Goal: Book appointment/travel/reservation

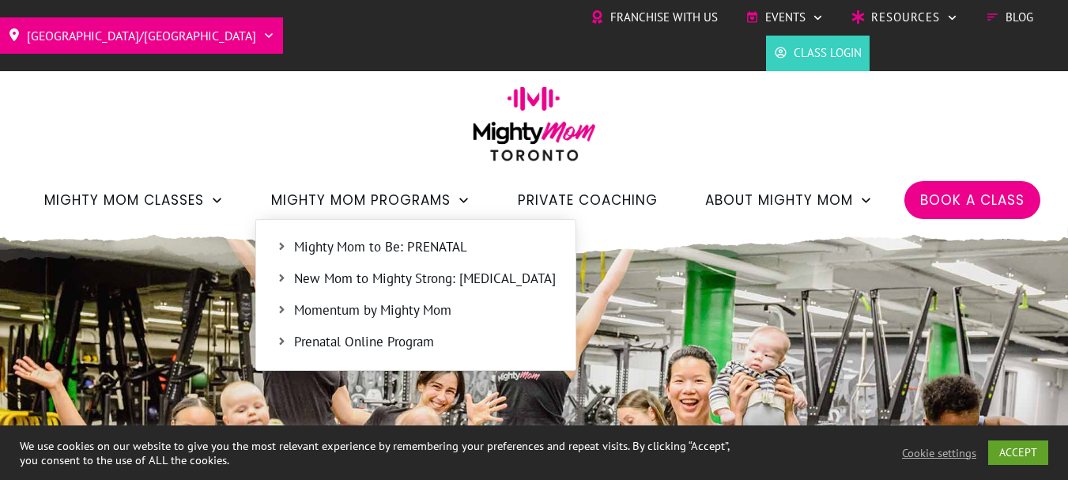
click at [439, 255] on span "Mighty Mom to Be: PRENATAL" at bounding box center [425, 247] width 262 height 21
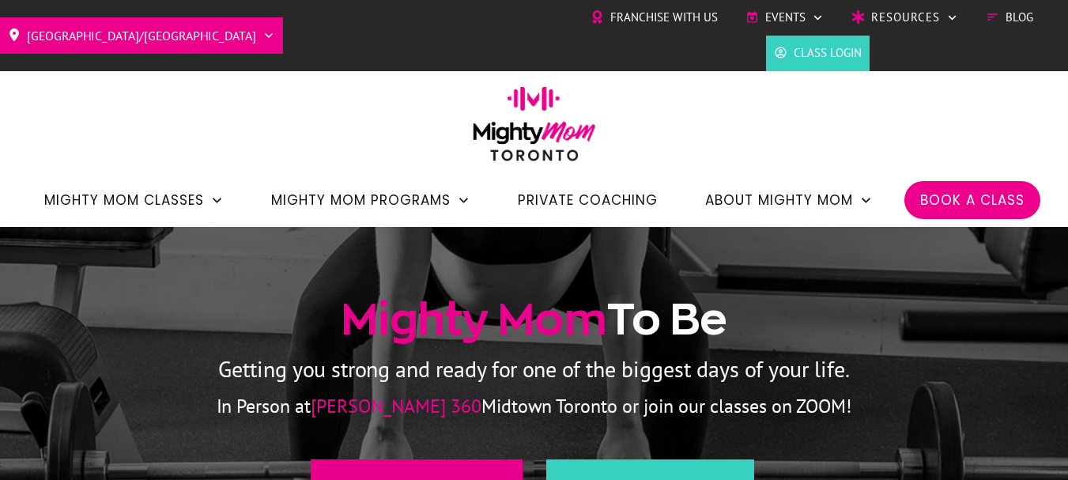
scroll to position [237, 0]
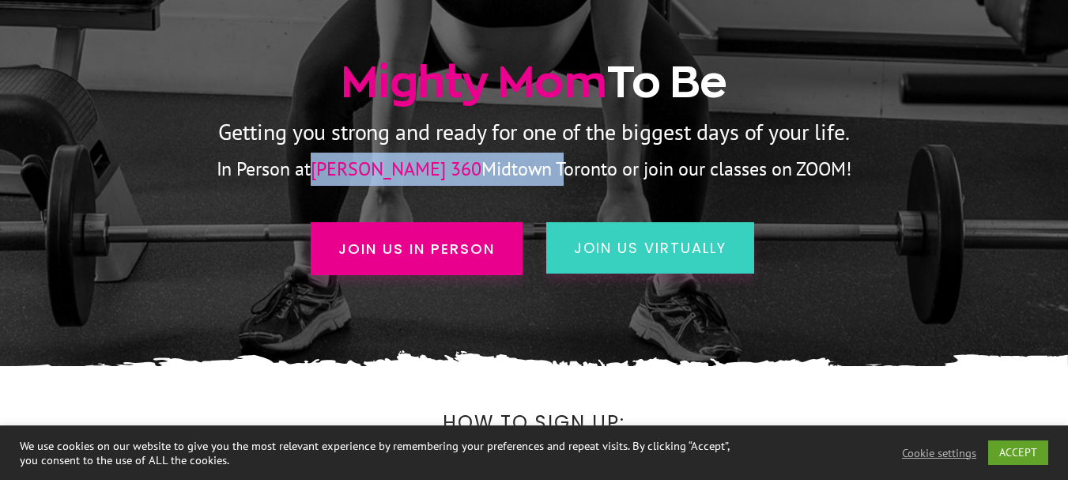
drag, startPoint x: 356, startPoint y: 171, endPoint x: 517, endPoint y: 178, distance: 160.6
click at [517, 178] on p "In Person at Ferris 360 Midtown Toronto or join our classes on ZOOM!" at bounding box center [534, 169] width 947 height 33
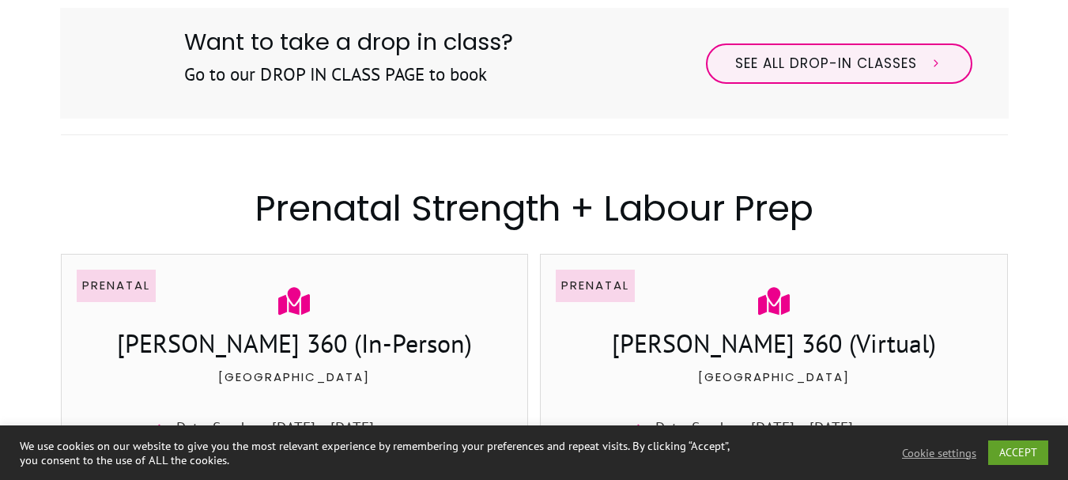
scroll to position [1107, 0]
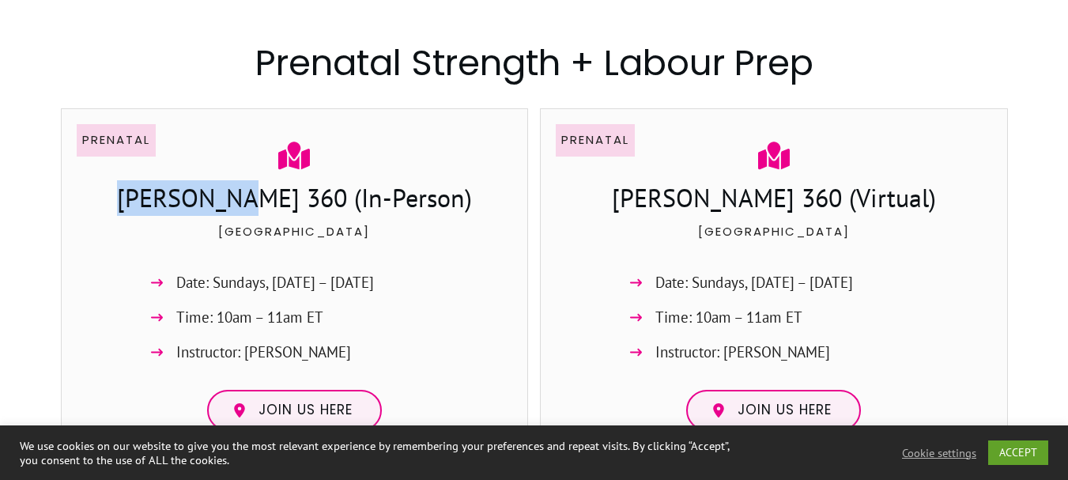
drag, startPoint x: 177, startPoint y: 202, endPoint x: 286, endPoint y: 197, distance: 109.2
click at [286, 197] on h3 "Ferris 360 (In-Person)" at bounding box center [294, 200] width 435 height 40
copy h3 "Ferris 360"
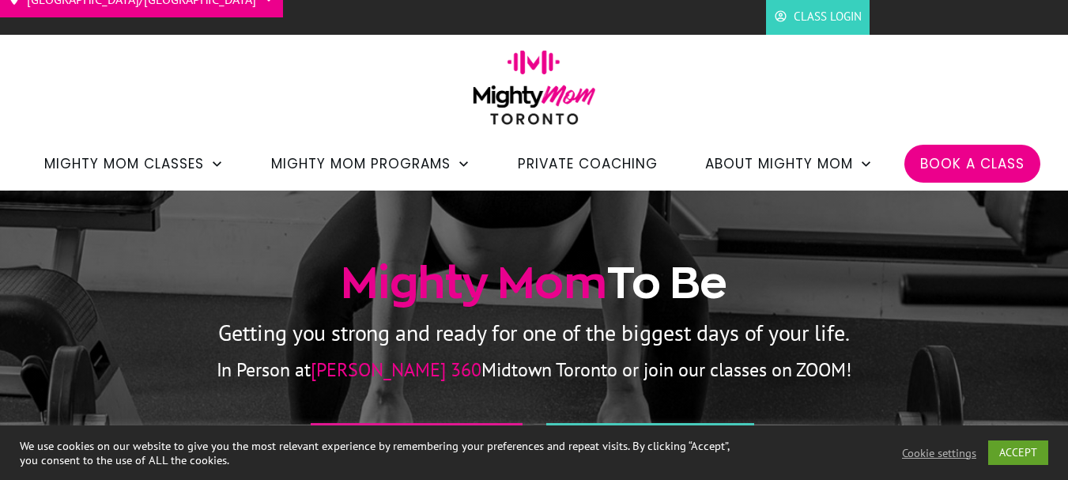
scroll to position [0, 0]
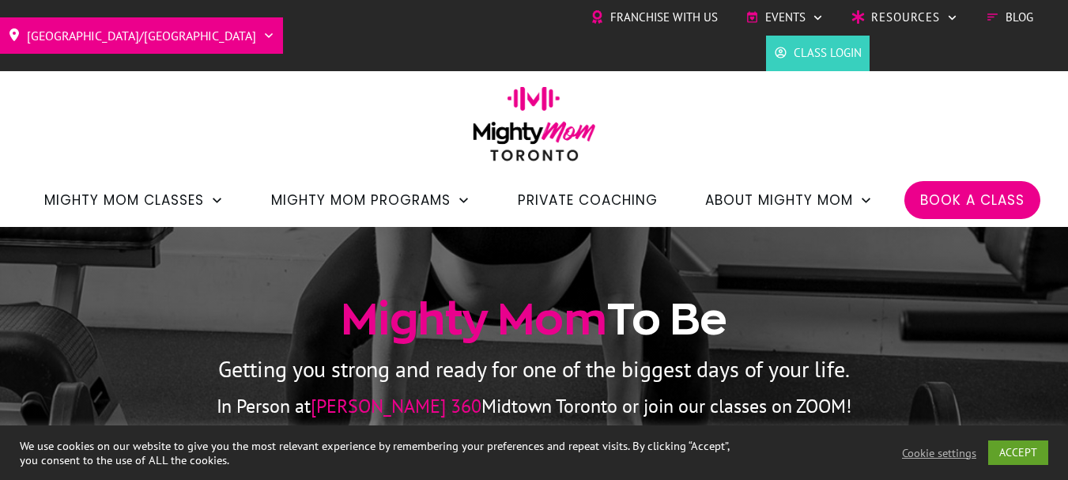
click at [576, 202] on span "Private Coaching" at bounding box center [588, 200] width 140 height 27
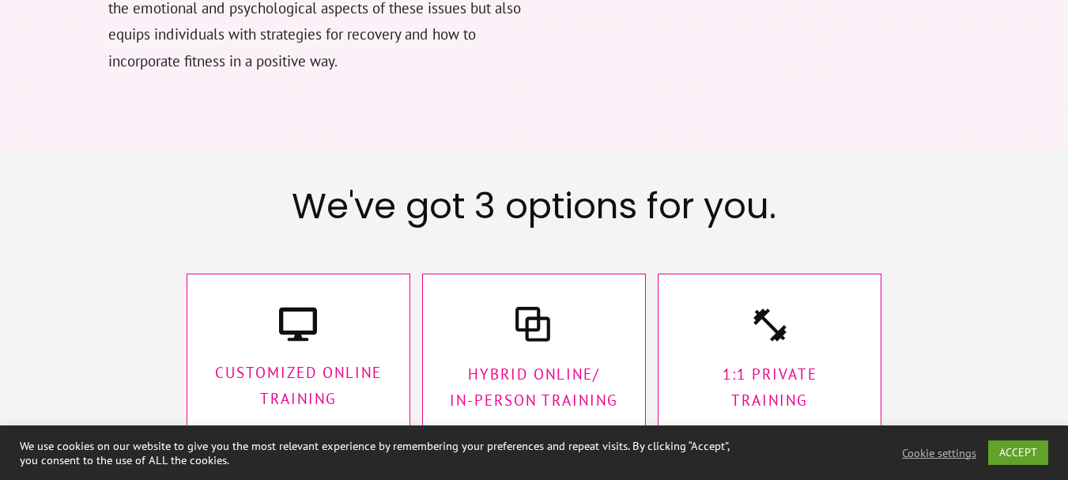
scroll to position [2371, 0]
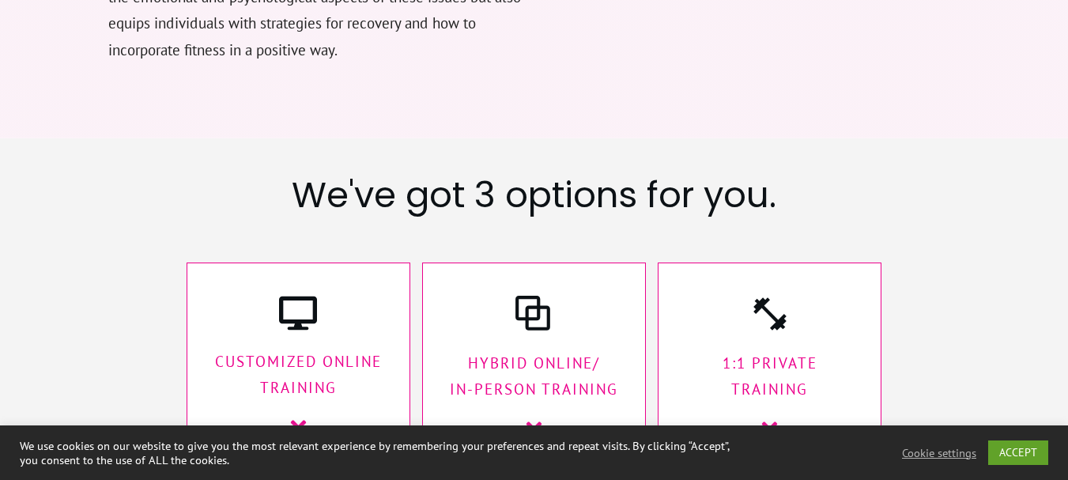
click at [778, 419] on icon at bounding box center [769, 431] width 25 height 25
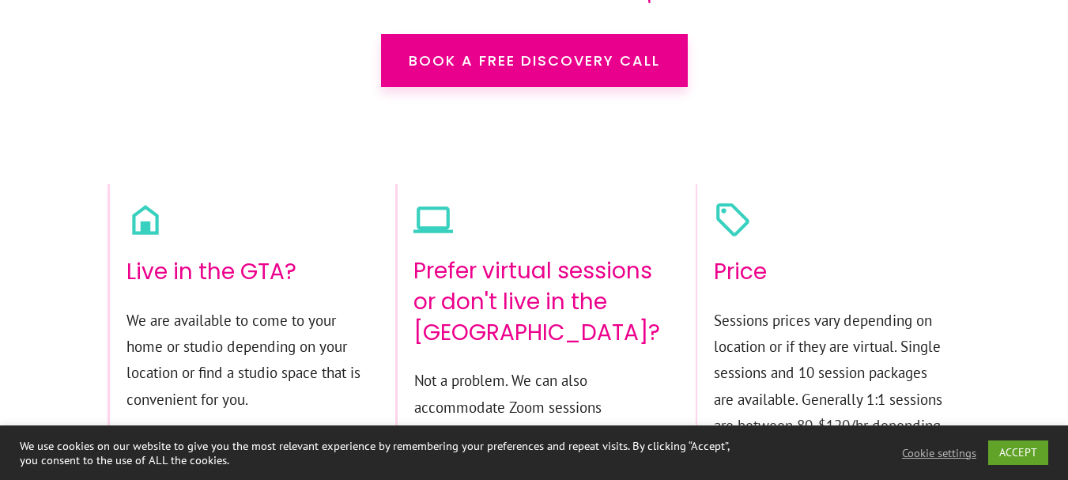
scroll to position [9754, 0]
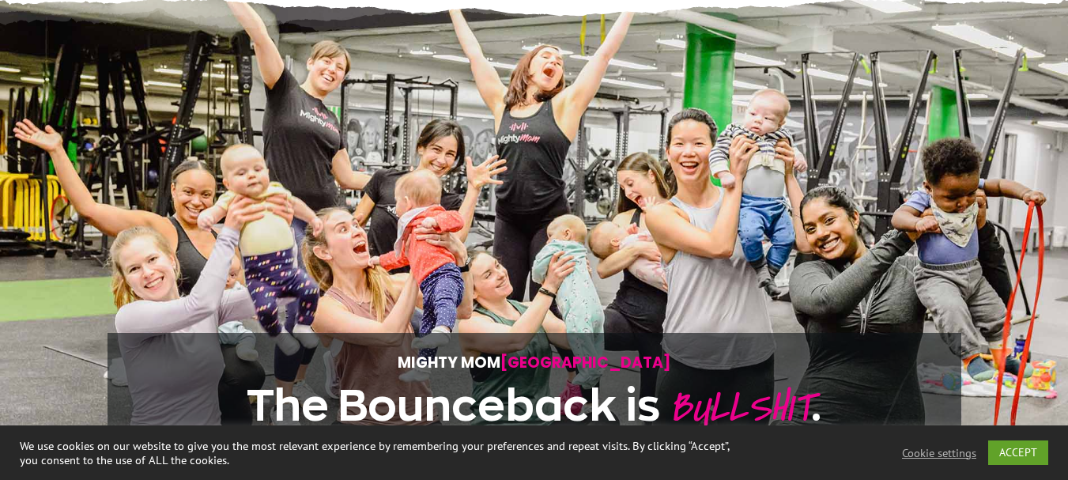
scroll to position [158, 0]
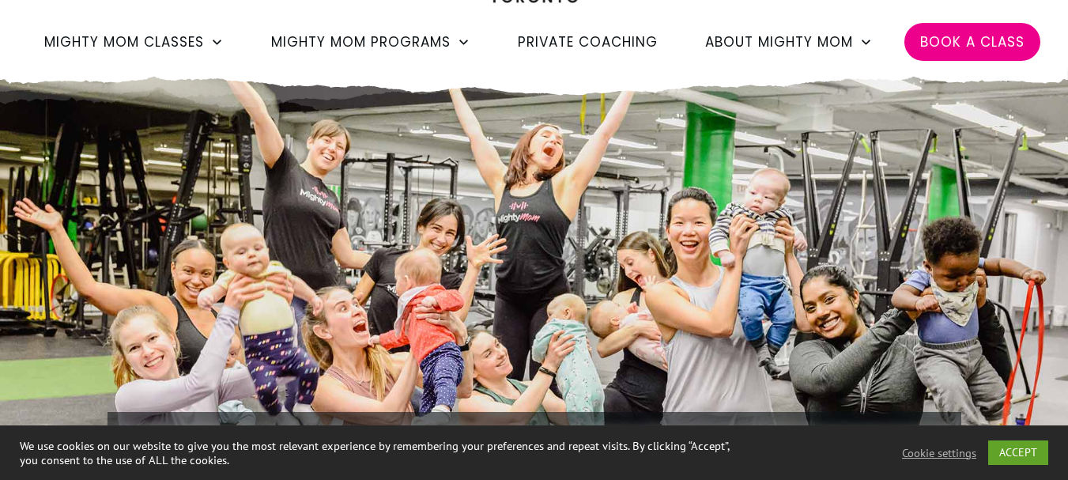
click at [550, 32] on span "Private Coaching" at bounding box center [588, 41] width 140 height 27
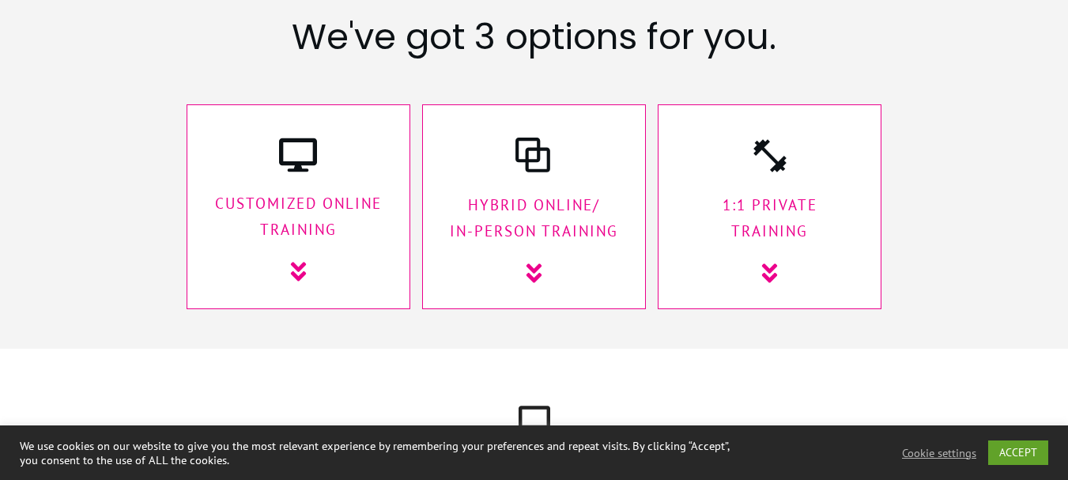
click at [780, 261] on icon at bounding box center [769, 273] width 25 height 25
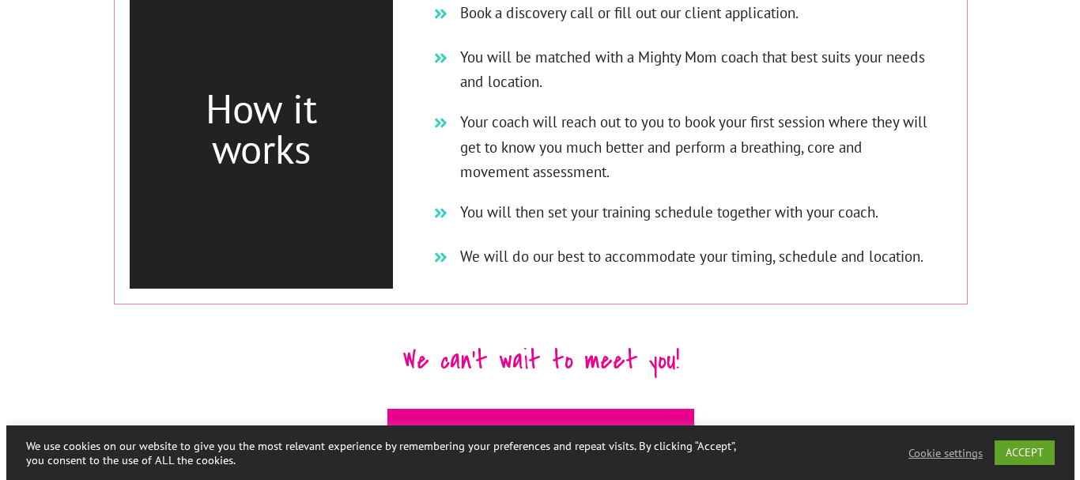
scroll to position [9596, 0]
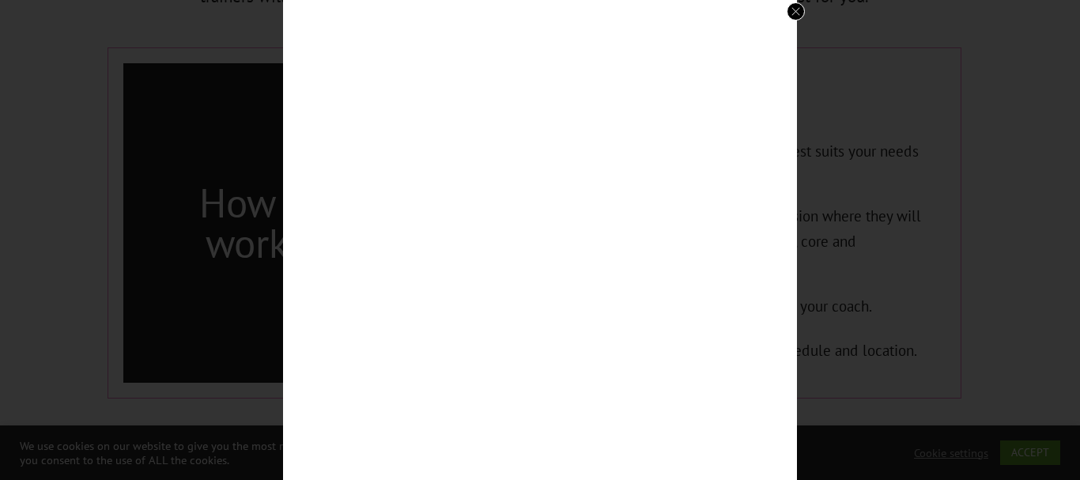
scroll to position [124, 0]
